Goal: Information Seeking & Learning: Learn about a topic

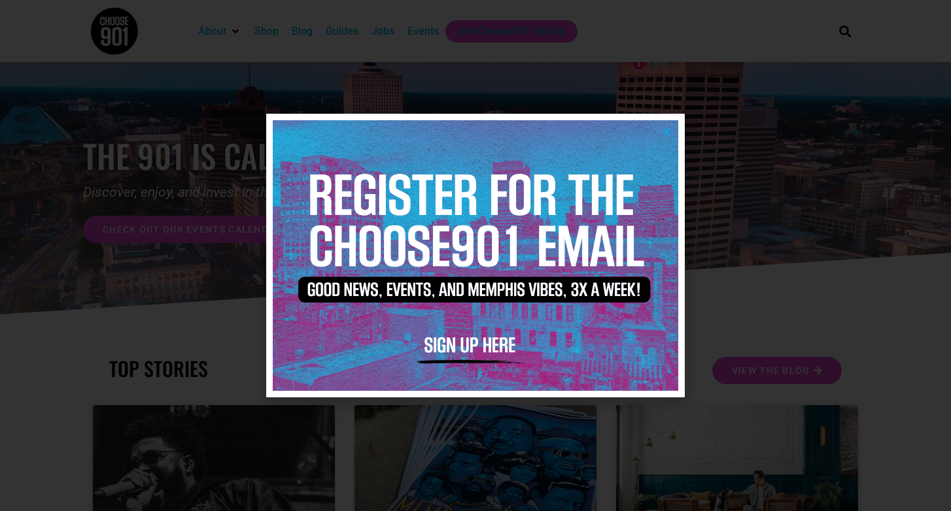
click at [736, 241] on div at bounding box center [475, 255] width 951 height 511
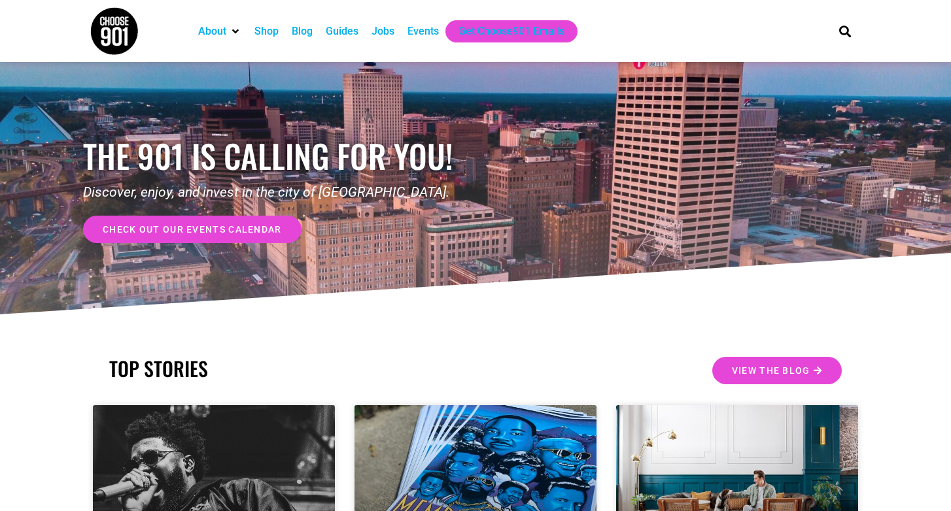
click at [385, 31] on div "Jobs" at bounding box center [382, 32] width 23 height 16
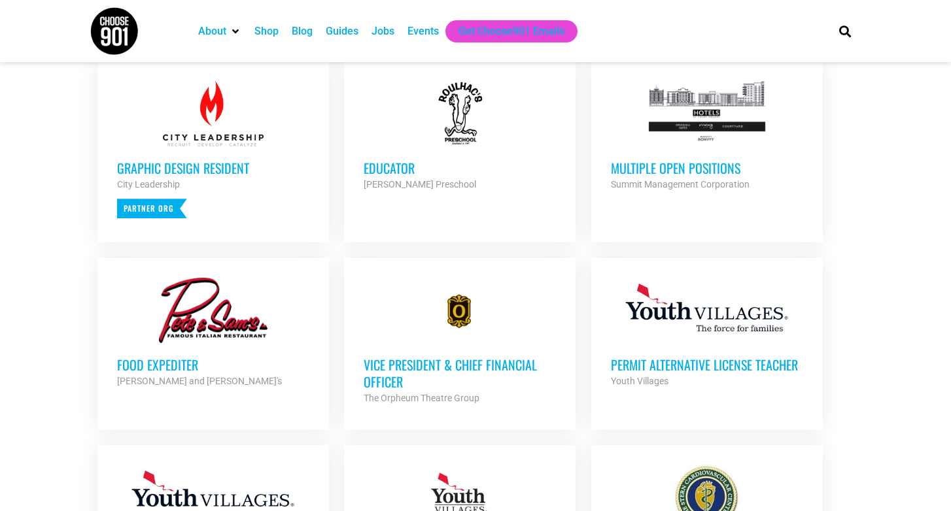
scroll to position [539, 0]
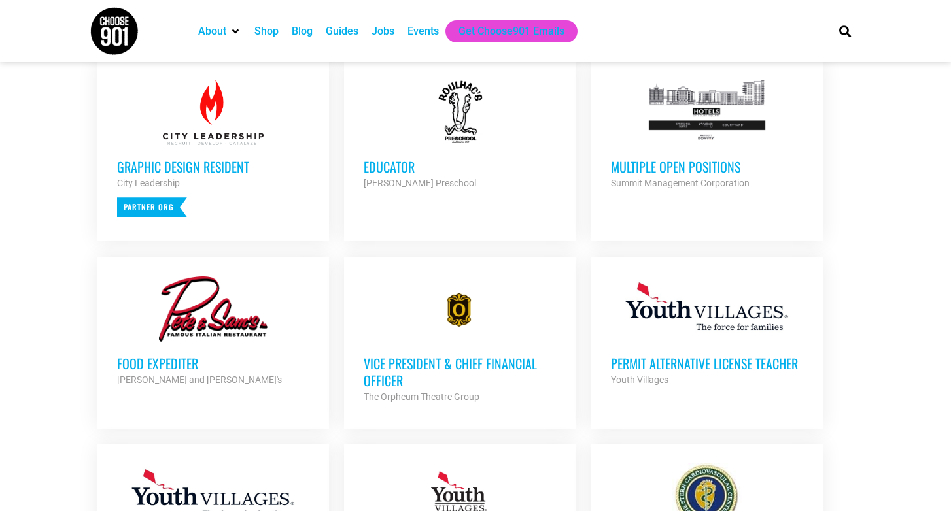
click at [713, 156] on div "Multiple Open Positions Summit Management Corporation Partner Org" at bounding box center [707, 168] width 192 height 46
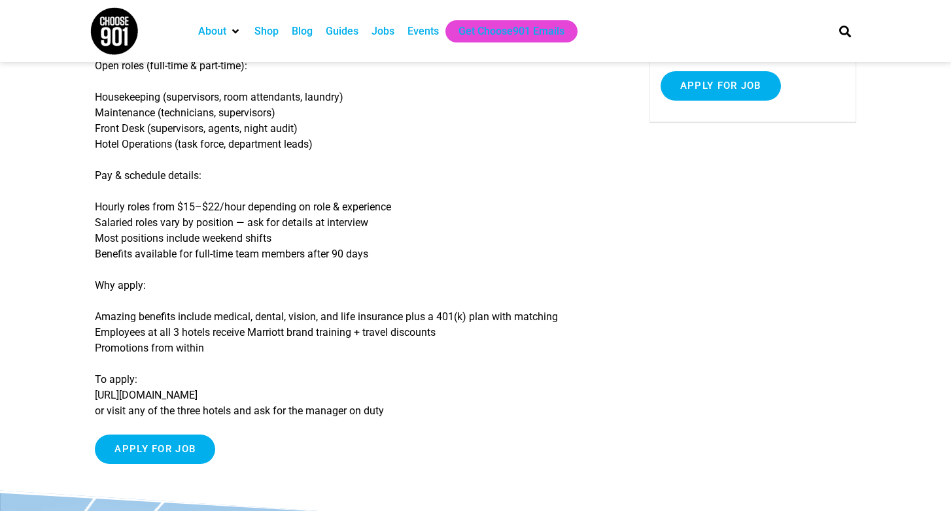
scroll to position [222, 0]
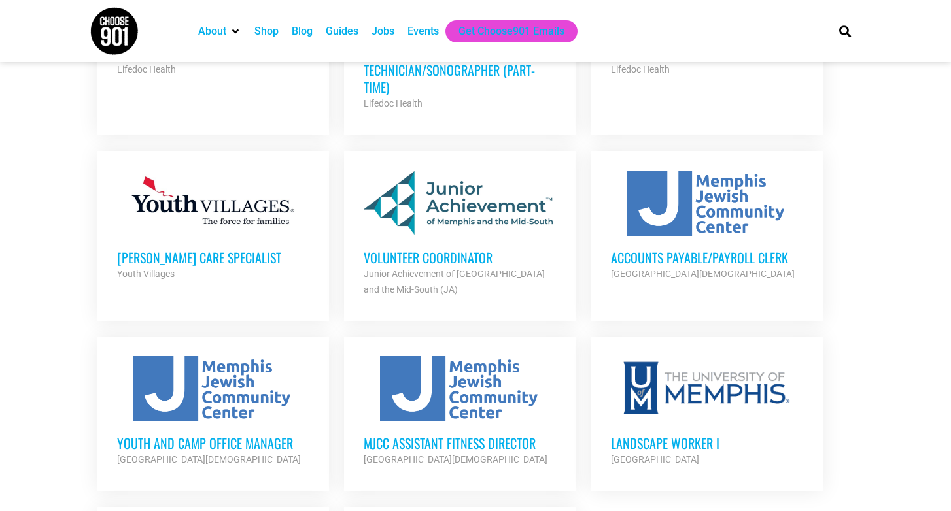
scroll to position [1224, 0]
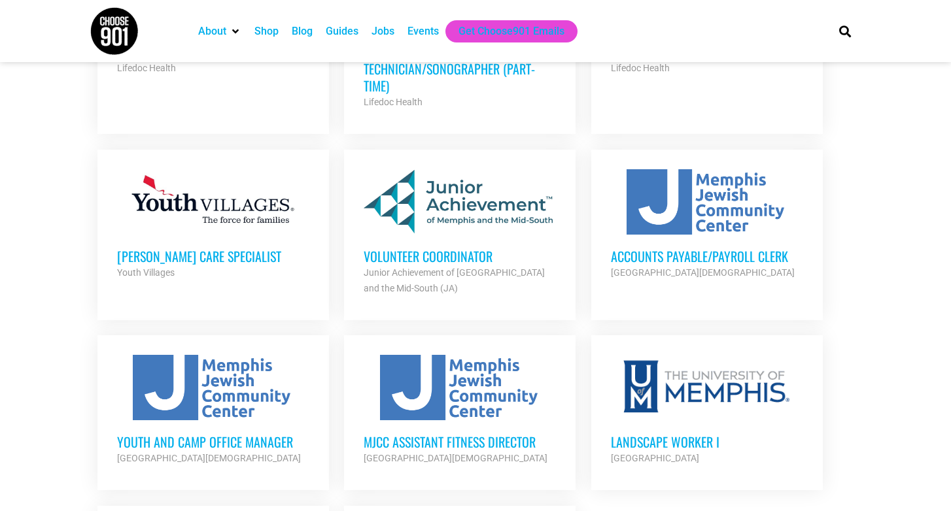
click at [774, 248] on h3 "Accounts Payable/Payroll Clerk" at bounding box center [707, 256] width 192 height 17
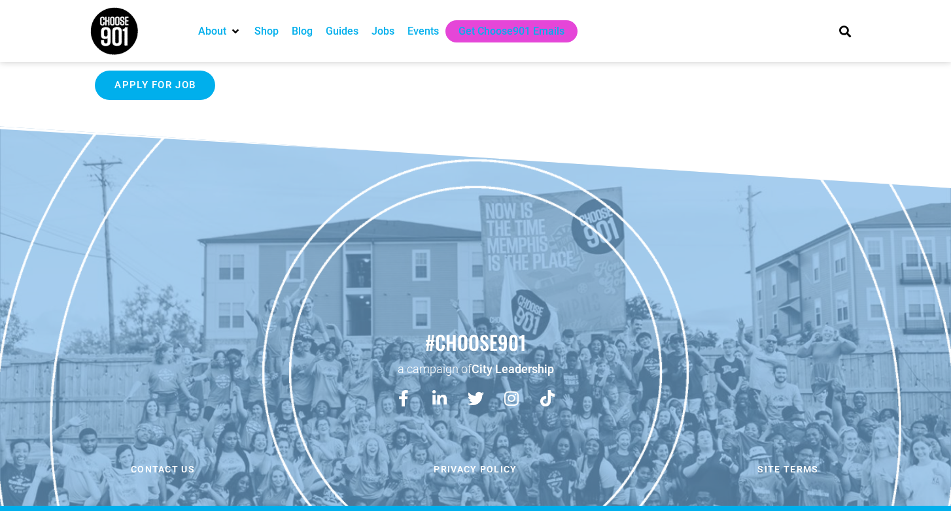
scroll to position [392, 0]
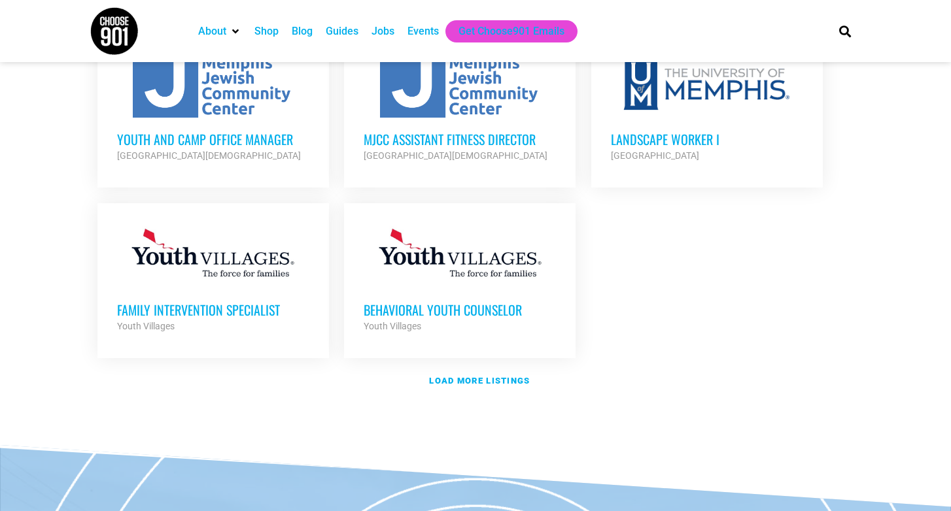
scroll to position [1530, 0]
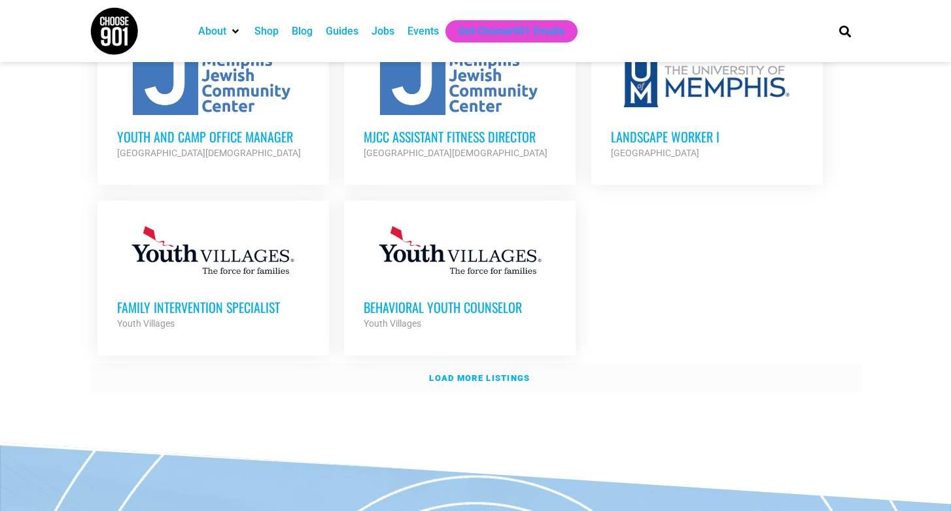
click at [463, 373] on strong "Load more listings" at bounding box center [479, 378] width 101 height 10
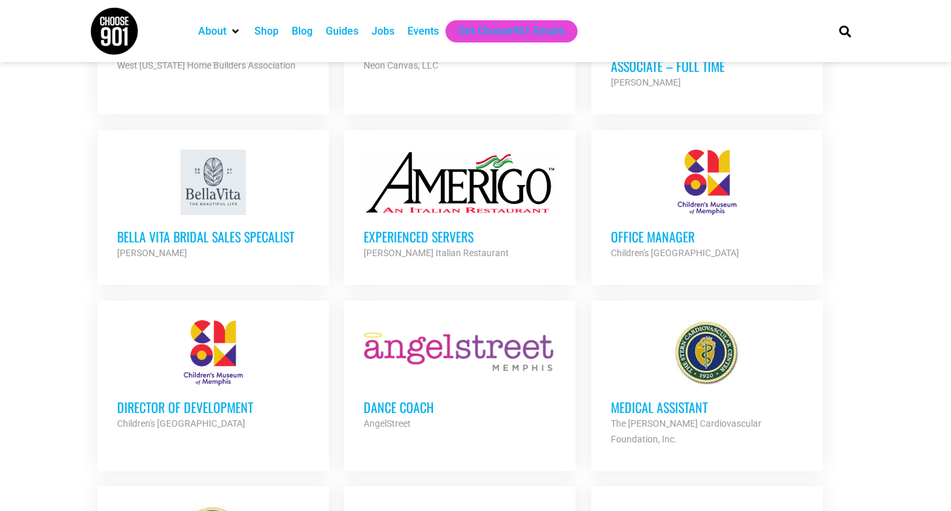
scroll to position [2370, 0]
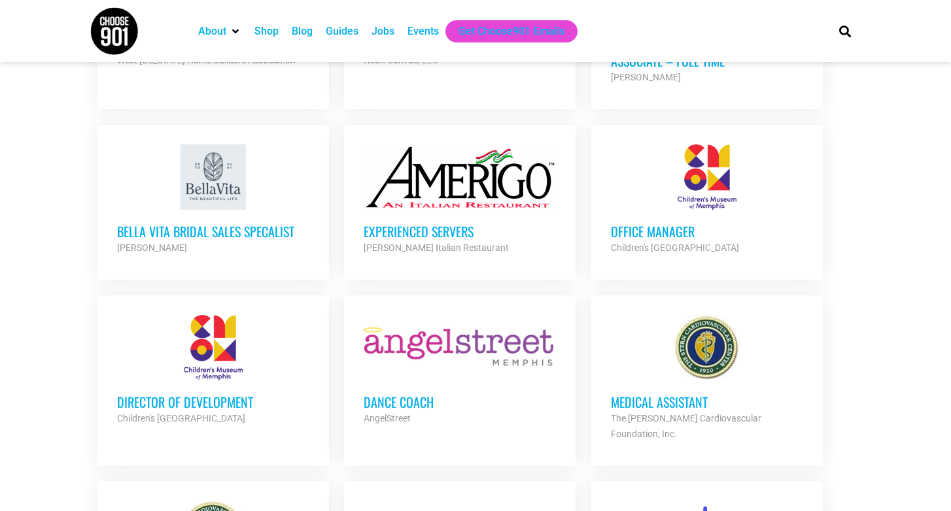
click at [230, 394] on h3 "Director of Development" at bounding box center [213, 402] width 192 height 17
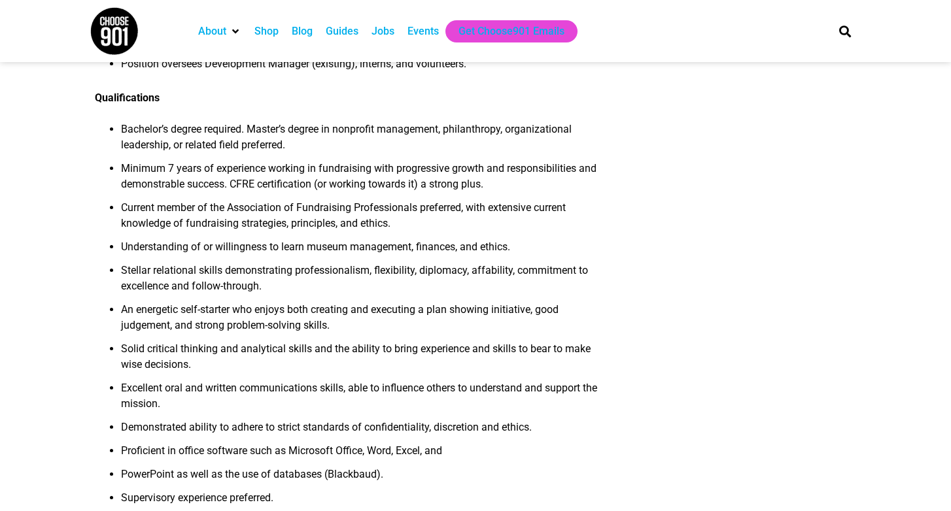
scroll to position [915, 0]
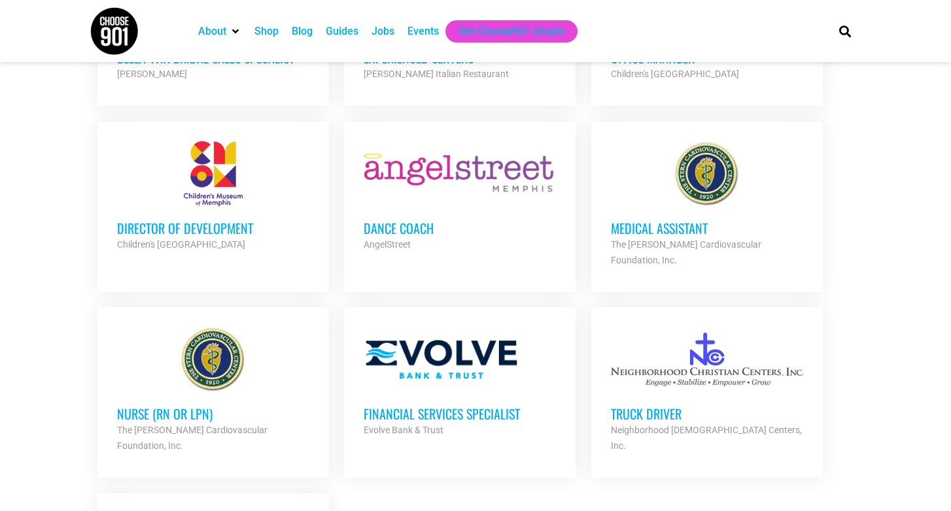
scroll to position [2685, 0]
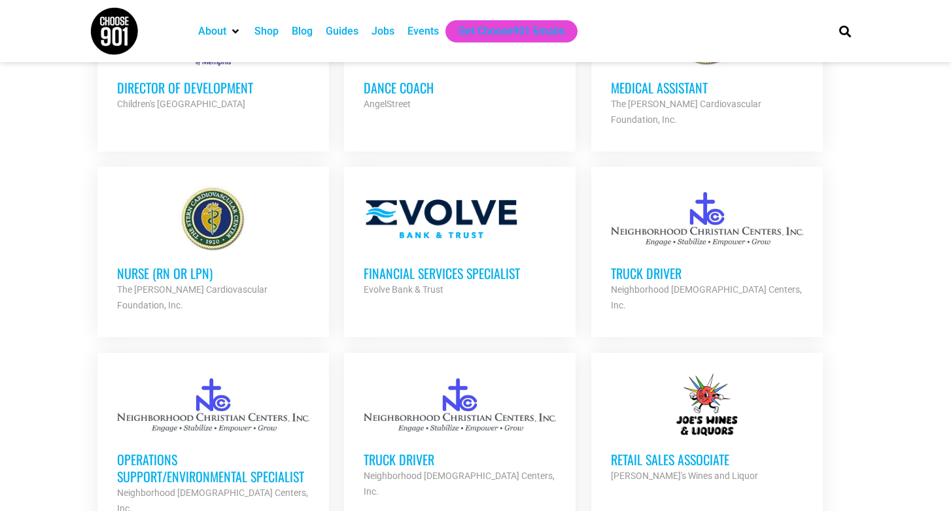
click at [469, 265] on h3 "Financial Services Specialist" at bounding box center [459, 273] width 192 height 17
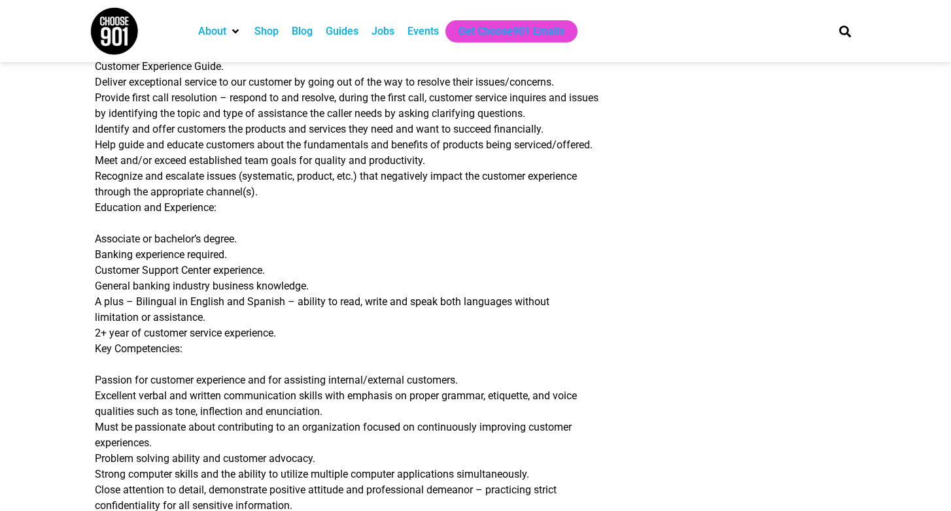
scroll to position [559, 0]
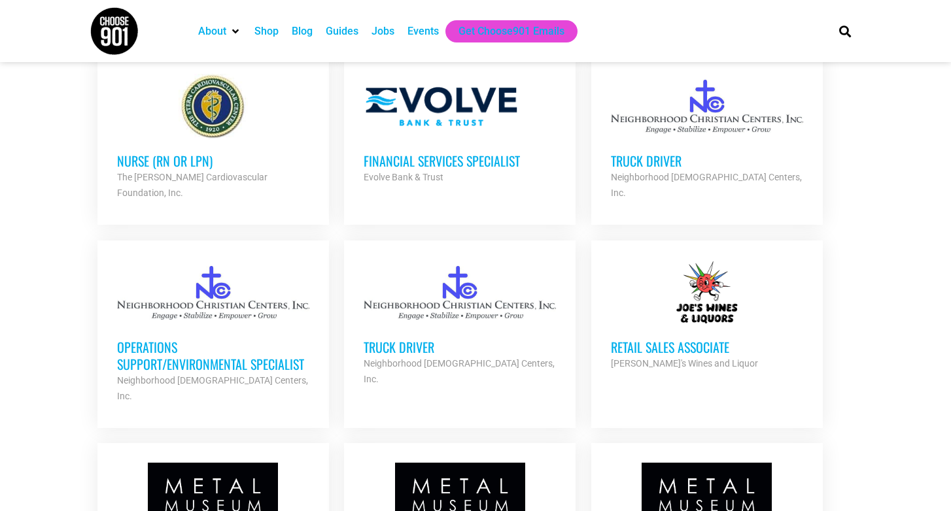
scroll to position [2957, 0]
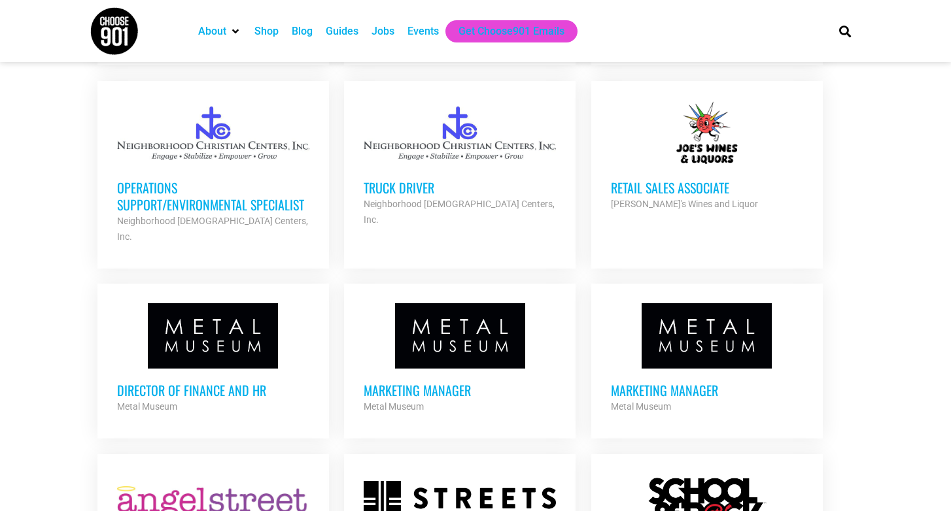
click at [214, 369] on div "Director of Finance and HR Metal Museum Partner Org" at bounding box center [213, 392] width 192 height 46
click at [214, 382] on h3 "Director of Finance and HR" at bounding box center [213, 390] width 192 height 17
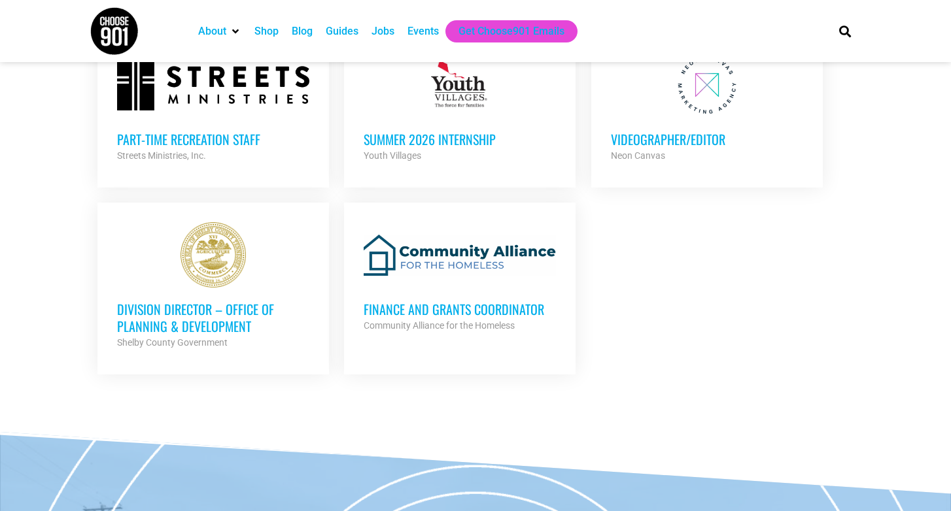
scroll to position [3551, 0]
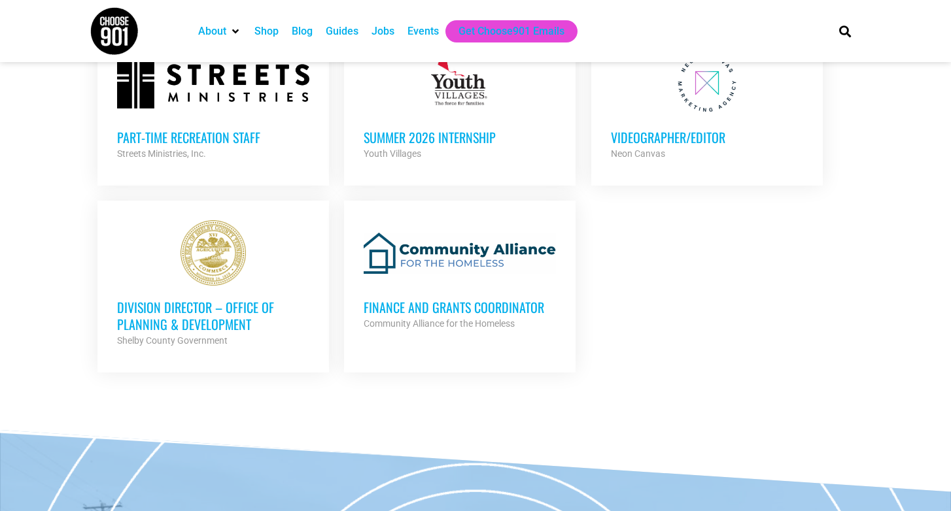
click at [492, 299] on h3 "Finance and Grants Coordinator" at bounding box center [459, 307] width 192 height 17
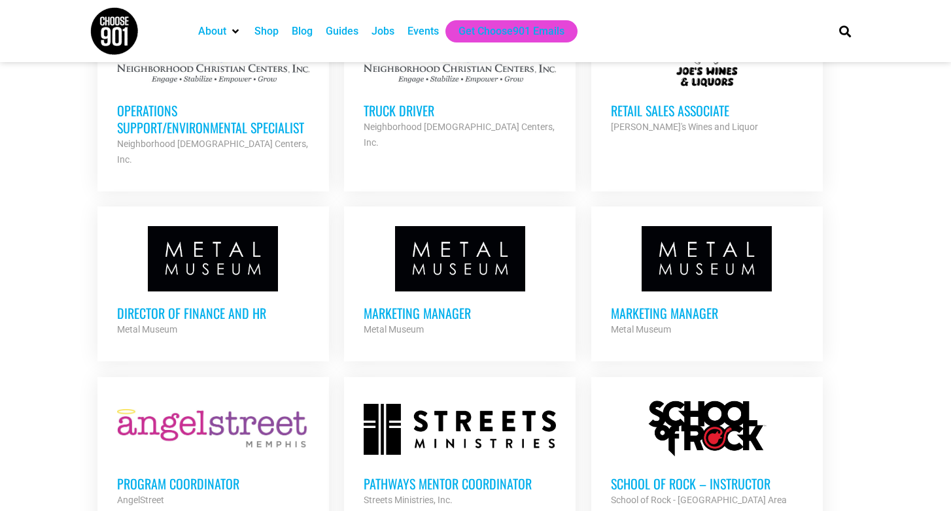
click at [464, 305] on h3 "Marketing Manager" at bounding box center [459, 313] width 192 height 17
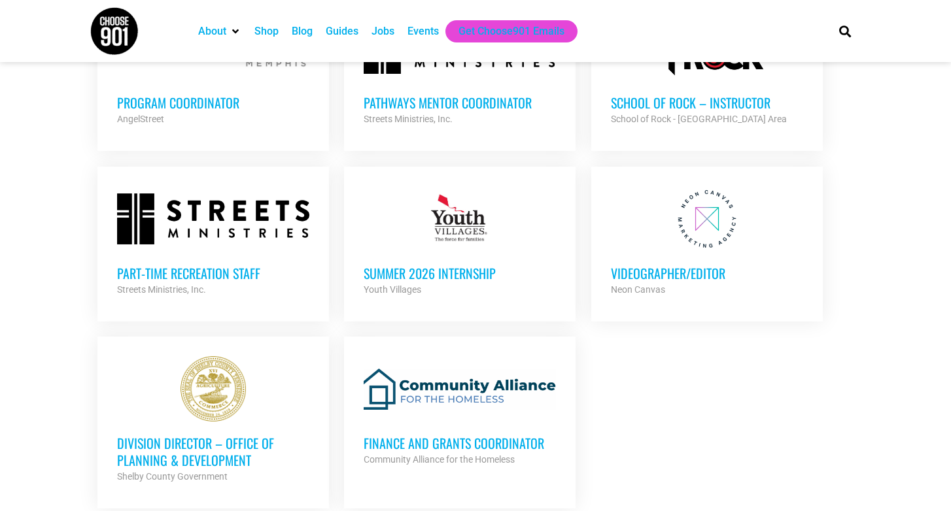
scroll to position [3100, 0]
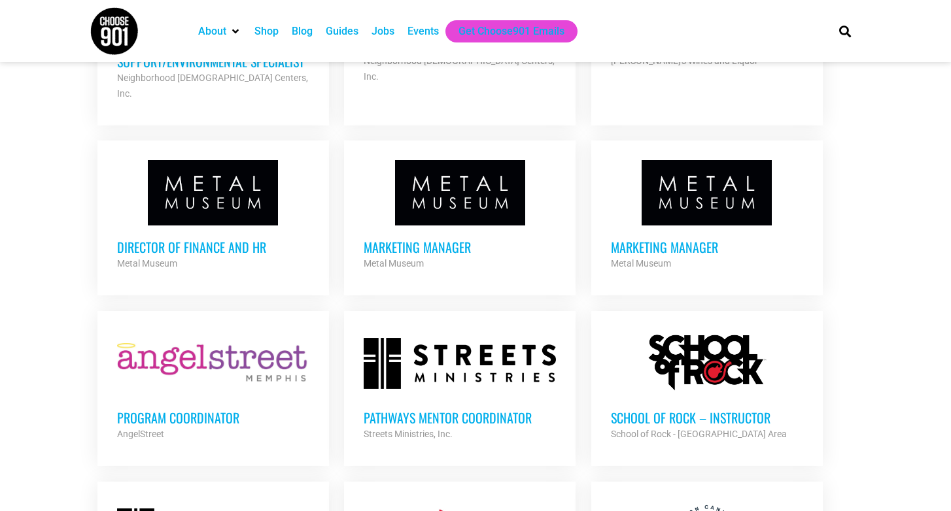
click at [458, 409] on h3 "Pathways Mentor Coordinator" at bounding box center [459, 417] width 192 height 17
click at [195, 239] on h3 "Director of Finance and HR" at bounding box center [213, 247] width 192 height 17
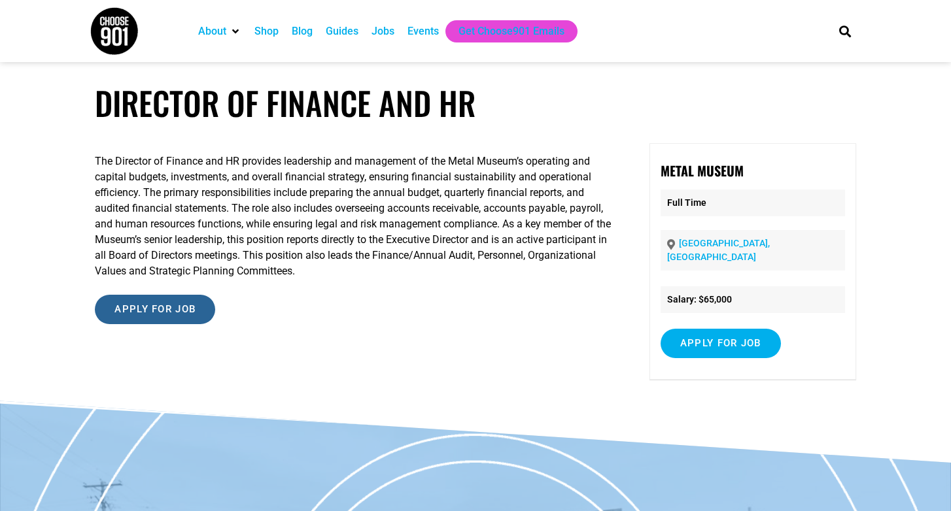
click at [122, 314] on input "Apply for job" at bounding box center [155, 309] width 120 height 29
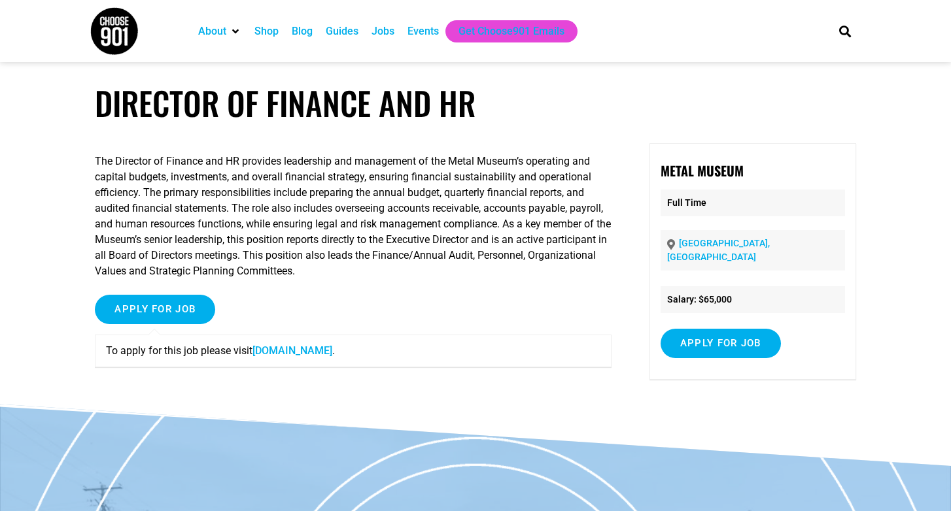
click at [309, 352] on link "www.metalmuseum.org" at bounding box center [292, 351] width 80 height 12
click at [425, 37] on div "Events" at bounding box center [422, 32] width 31 height 16
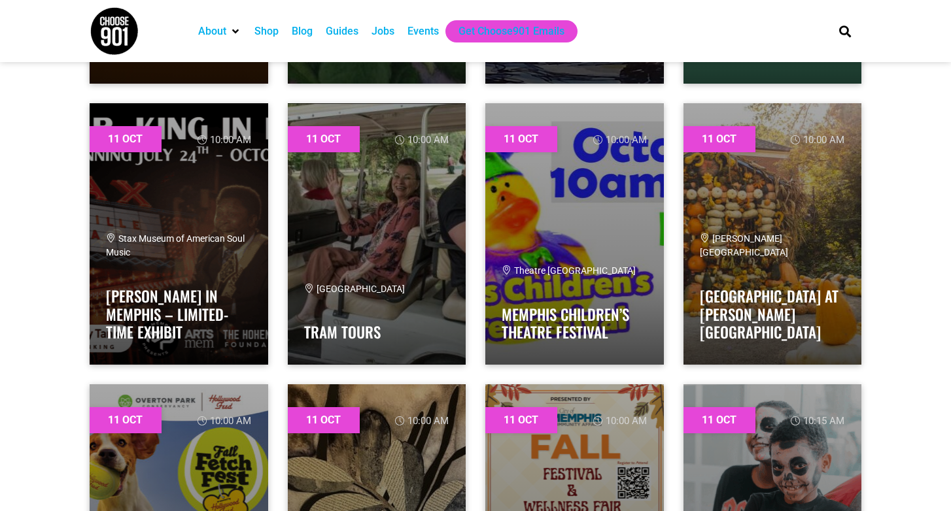
scroll to position [3238, 0]
